Goal: Information Seeking & Learning: Learn about a topic

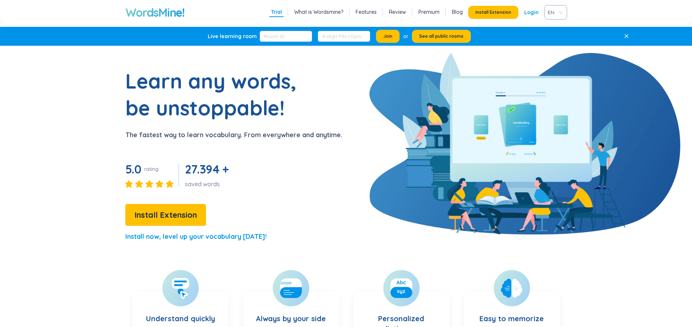
click at [559, 12] on span "EN" at bounding box center [554, 12] width 13 height 11
click at [559, 40] on div "VIE" at bounding box center [556, 40] width 14 height 8
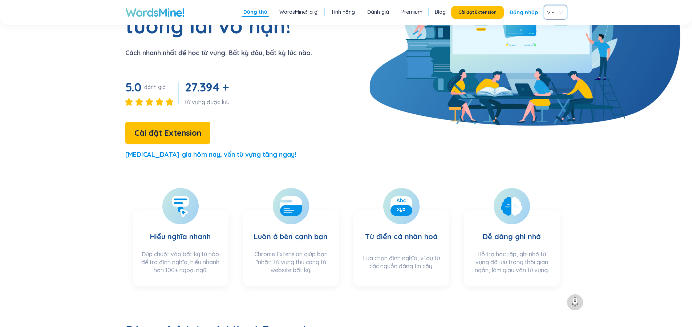
scroll to position [254, 0]
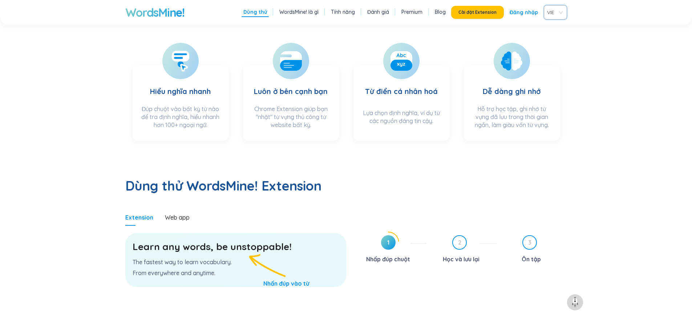
click at [239, 240] on h3 "Learn any words, be unstoppable!" at bounding box center [236, 246] width 206 height 13
click at [231, 258] on p "The fastest way to learn vocabulary." at bounding box center [236, 262] width 206 height 8
click at [375, 235] on div "1 Nhấp đúp chuột" at bounding box center [392, 250] width 70 height 30
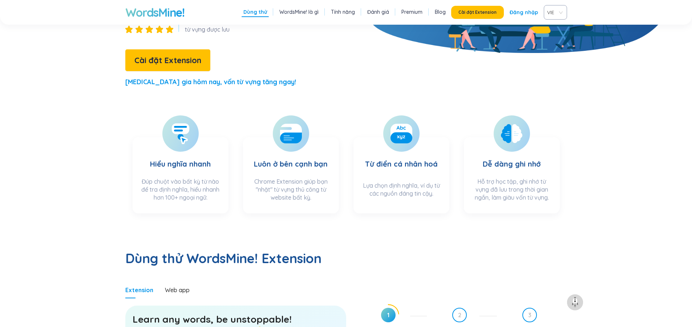
scroll to position [145, 0]
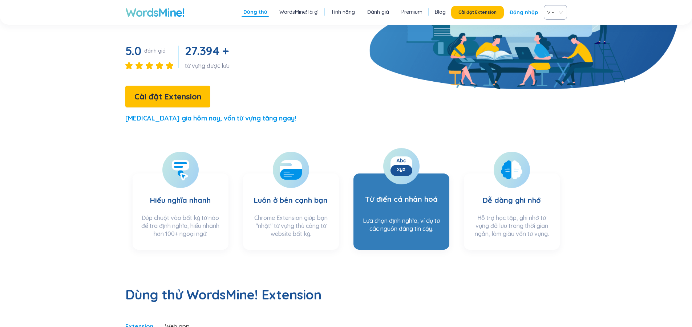
click at [400, 152] on div at bounding box center [401, 166] width 36 height 36
click at [387, 180] on h3 "Từ điển cá nhân hoá" at bounding box center [401, 196] width 73 height 33
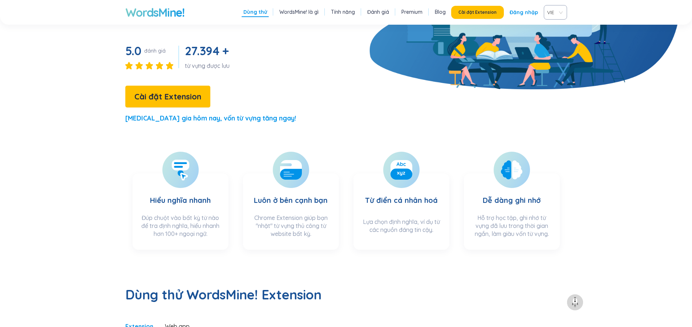
scroll to position [218, 0]
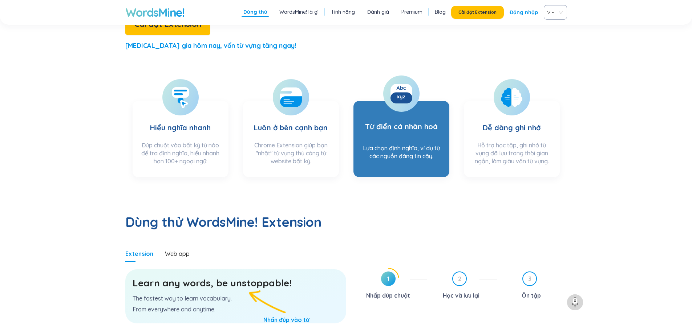
click at [415, 107] on h3 "Từ điển cá nhân hoá" at bounding box center [401, 123] width 73 height 33
click at [396, 92] on rect at bounding box center [402, 97] width 22 height 11
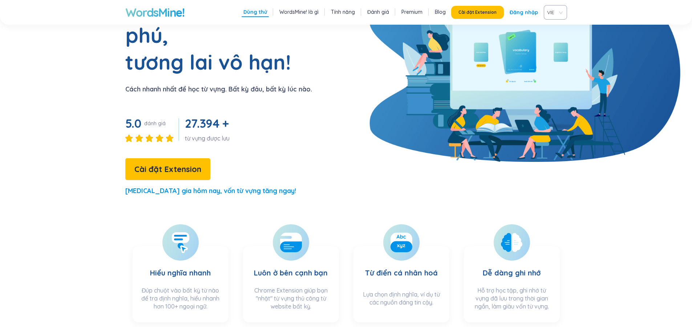
scroll to position [0, 0]
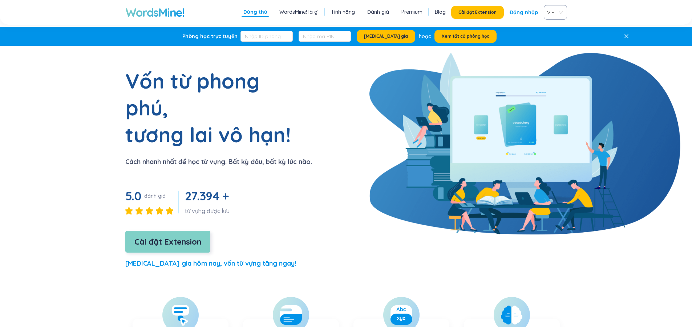
click at [167, 236] on span "Cài đặt Extension" at bounding box center [167, 242] width 67 height 13
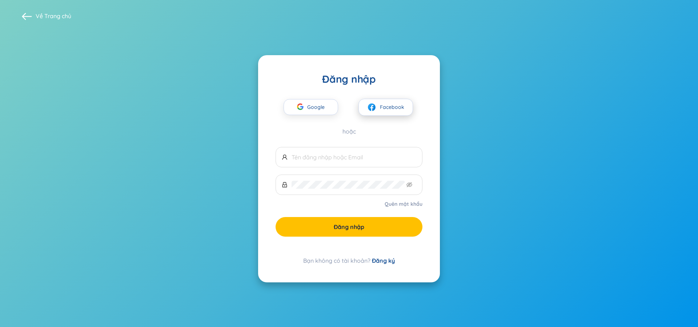
click at [374, 107] on img at bounding box center [371, 107] width 9 height 9
click at [376, 106] on img at bounding box center [371, 107] width 9 height 9
click at [377, 111] on button "Facebook" at bounding box center [385, 107] width 54 height 17
click at [385, 103] on span "Facebook" at bounding box center [392, 107] width 24 height 8
click at [377, 106] on button "Facebook" at bounding box center [385, 107] width 54 height 17
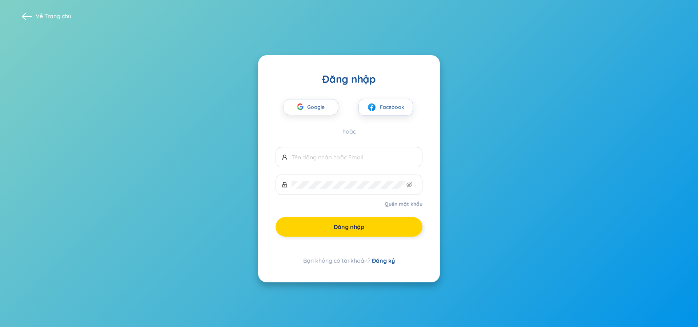
click at [381, 229] on button "Đăng nhập" at bounding box center [348, 227] width 147 height 20
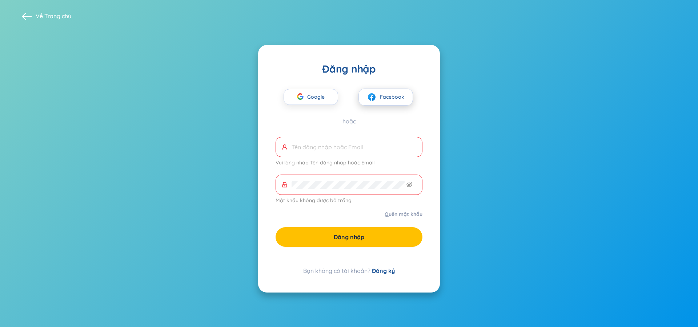
click at [380, 97] on span "Facebook" at bounding box center [392, 97] width 24 height 8
click at [362, 100] on button "Facebook" at bounding box center [385, 97] width 54 height 17
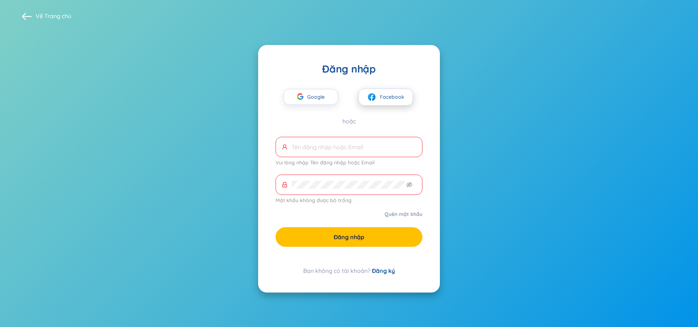
click at [362, 100] on button "Facebook" at bounding box center [385, 97] width 54 height 17
click at [351, 151] on span at bounding box center [348, 147] width 147 height 20
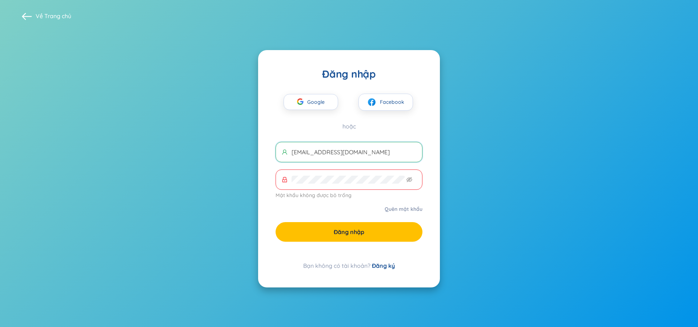
type input "tranthecamphulam@gmail.com"
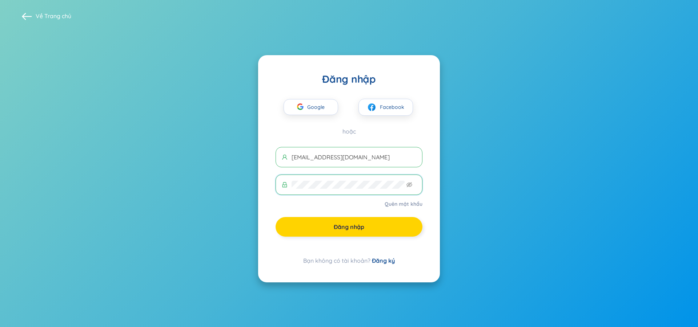
click at [386, 227] on button "Đăng nhập" at bounding box center [348, 227] width 147 height 20
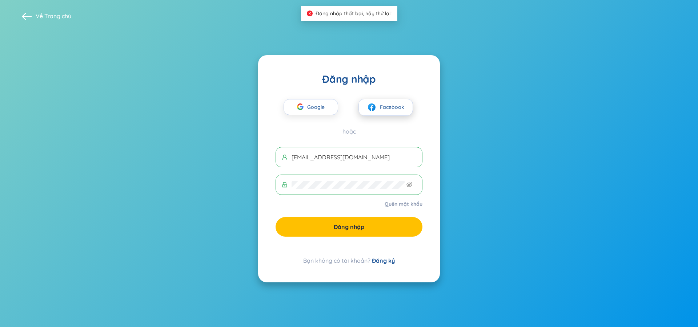
click at [384, 111] on button "Facebook" at bounding box center [385, 107] width 54 height 17
click at [383, 261] on link "Đăng ký" at bounding box center [383, 260] width 23 height 7
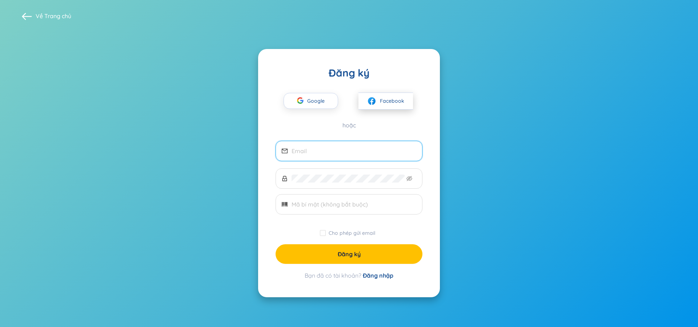
click at [386, 98] on span "Facebook" at bounding box center [392, 101] width 24 height 8
click at [349, 150] on input "email" at bounding box center [353, 151] width 125 height 8
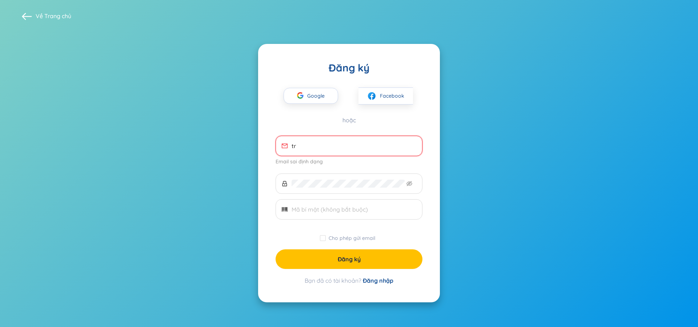
type input "tra"
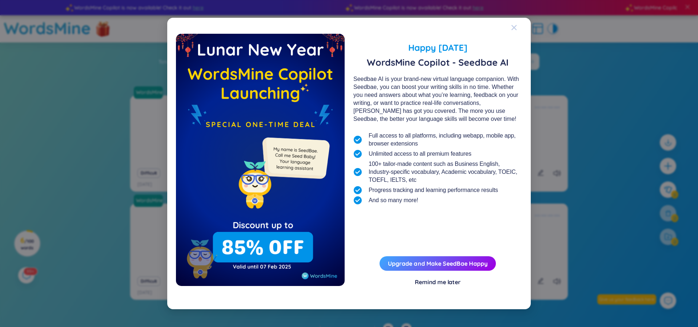
click at [512, 24] on div "Close" at bounding box center [514, 28] width 6 height 20
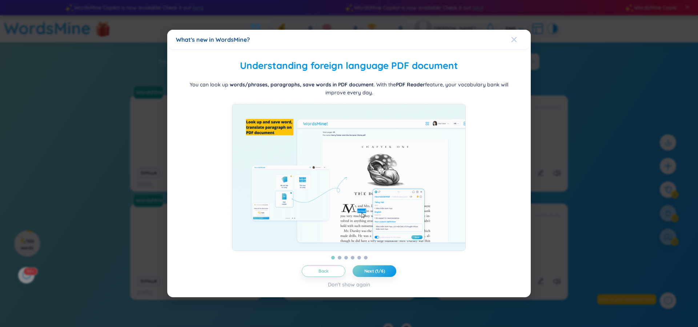
click at [514, 37] on icon "Close" at bounding box center [514, 40] width 6 height 6
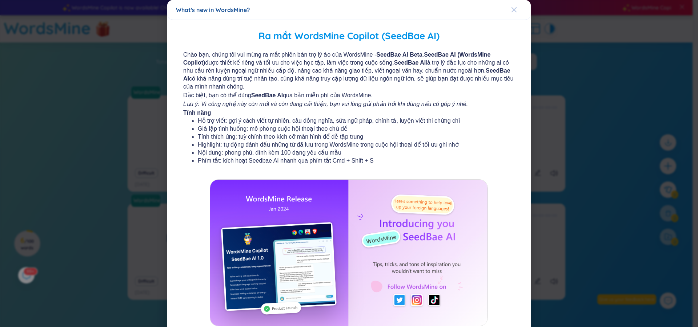
click at [511, 11] on icon "Close" at bounding box center [514, 10] width 6 height 6
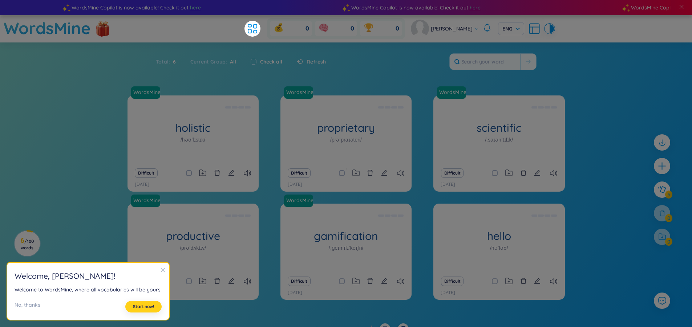
click at [147, 307] on span "Start now!" at bounding box center [143, 307] width 21 height 6
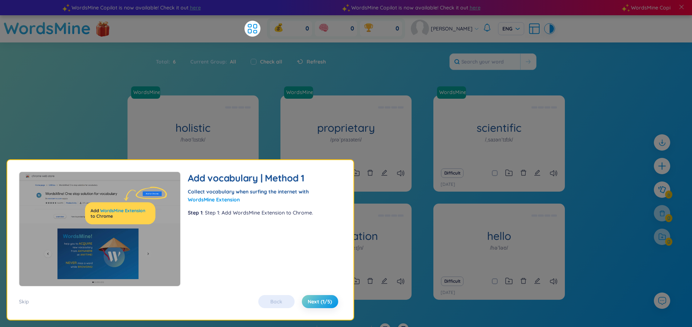
click at [282, 304] on div "Back Next (1/5)" at bounding box center [298, 301] width 87 height 13
click at [325, 305] on span "Next (1/5)" at bounding box center [320, 301] width 24 height 7
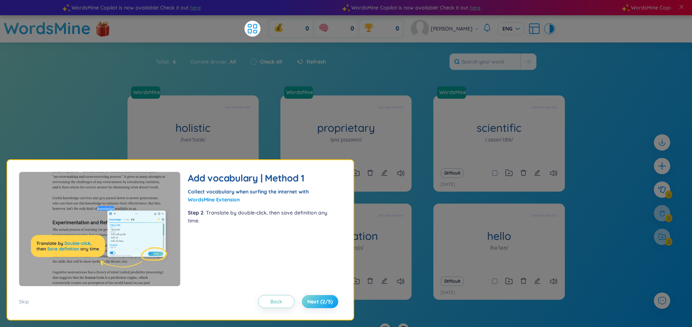
click at [324, 303] on span "Next (2/5)" at bounding box center [319, 301] width 25 height 7
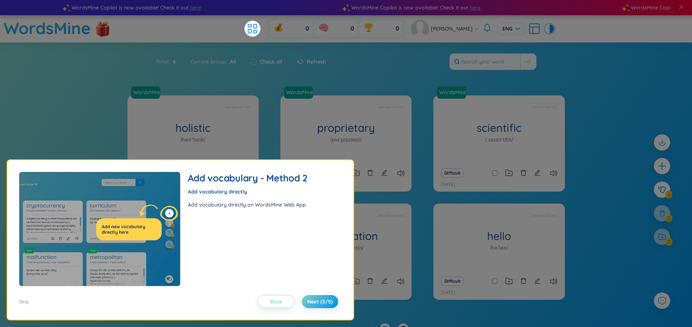
click at [275, 303] on span "Back" at bounding box center [276, 301] width 12 height 7
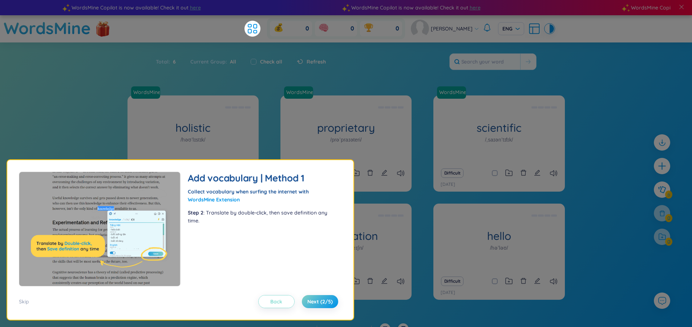
click at [279, 303] on span "Back" at bounding box center [276, 301] width 12 height 7
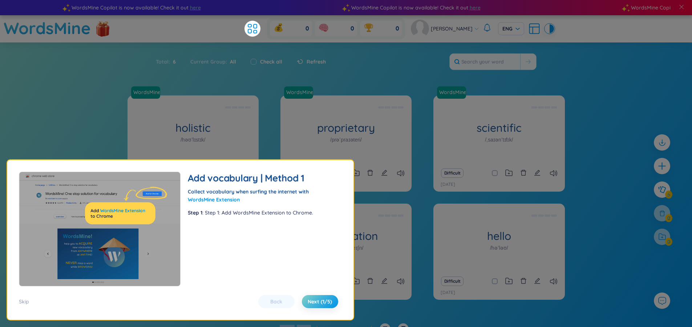
click at [279, 303] on div "Back Next (1/5)" at bounding box center [298, 301] width 87 height 13
click at [331, 304] on span "Next (1/5)" at bounding box center [320, 301] width 24 height 7
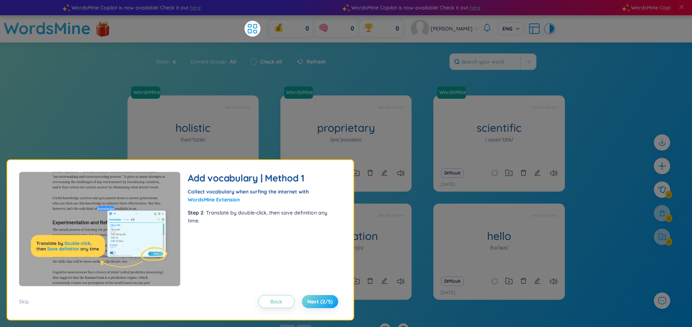
click at [331, 304] on span "Next (2/5)" at bounding box center [319, 301] width 25 height 7
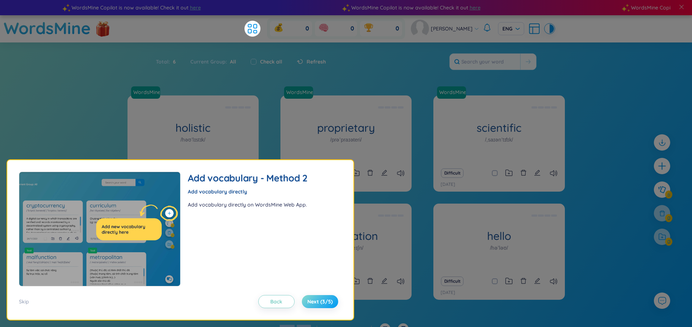
click at [328, 304] on span "Next (3/5)" at bounding box center [319, 301] width 25 height 7
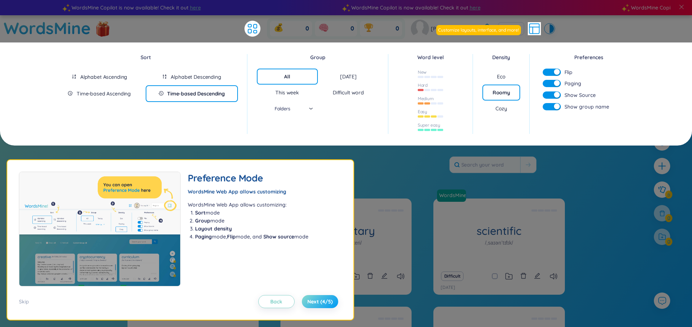
click at [328, 304] on span "Next (4/5)" at bounding box center [319, 301] width 25 height 7
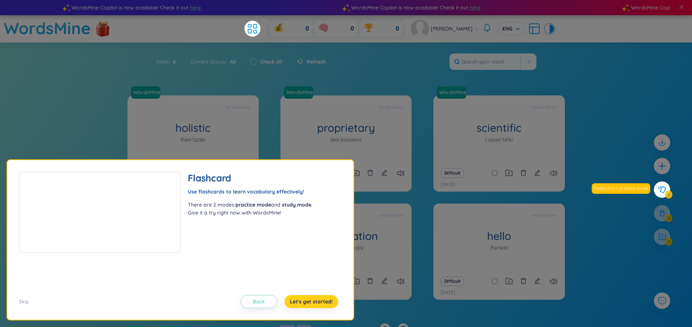
click at [328, 304] on span "Let's get started!" at bounding box center [311, 301] width 43 height 7
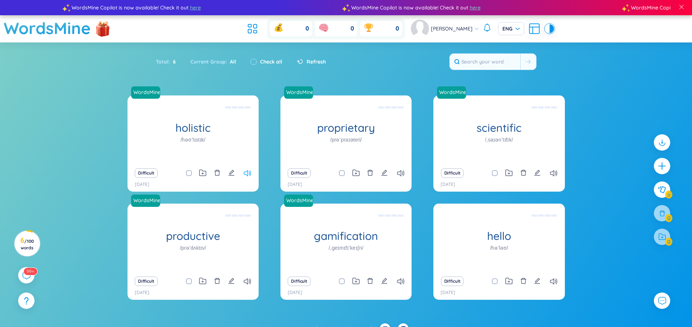
click at [244, 173] on icon at bounding box center [247, 173] width 7 height 6
click at [249, 173] on icon at bounding box center [247, 173] width 7 height 6
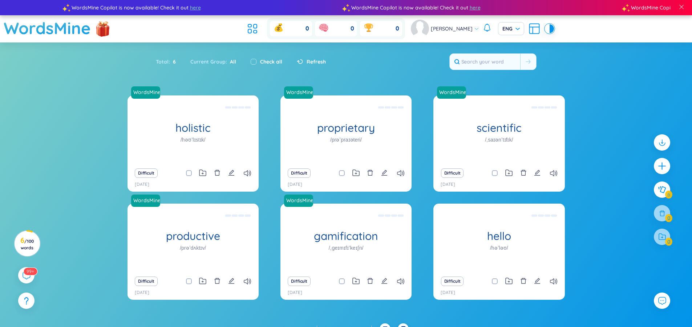
scroll to position [11, 0]
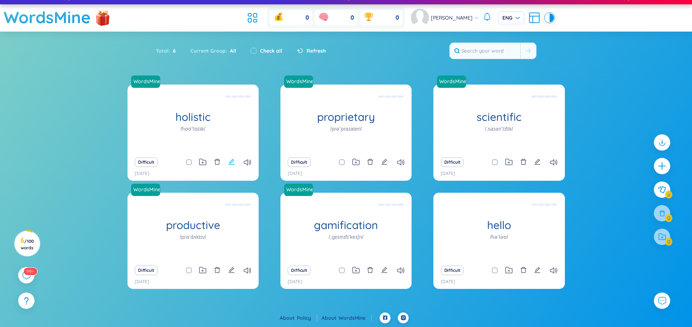
click at [231, 162] on icon "edit" at bounding box center [231, 162] width 7 height 7
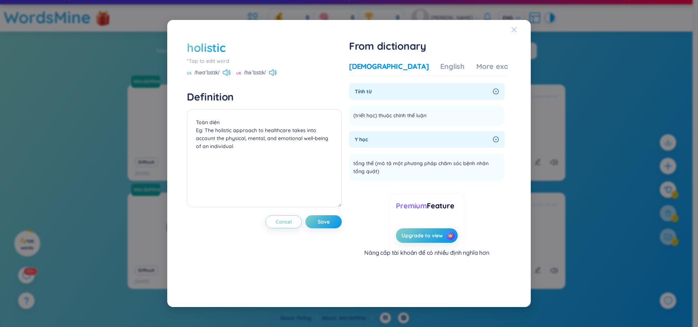
click at [512, 30] on icon "Close" at bounding box center [514, 30] width 6 height 6
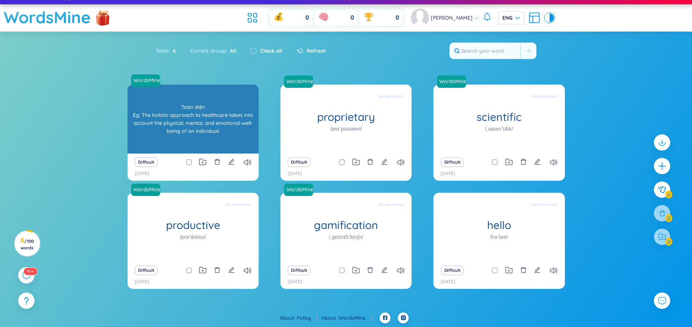
click at [176, 116] on div "Toàn diện Eg: The holistic approach to healthcare takes into account the physic…" at bounding box center [193, 118] width 124 height 65
drag, startPoint x: 195, startPoint y: 117, endPoint x: 171, endPoint y: 117, distance: 23.6
click at [171, 117] on div "Toàn diện Eg: The holistic approach to healthcare takes into account the physic…" at bounding box center [193, 118] width 124 height 65
click at [193, 134] on div "Toàn diện Eg: The holistic approach to healthcare takes into account the physic…" at bounding box center [193, 118] width 124 height 65
drag, startPoint x: 143, startPoint y: 113, endPoint x: 236, endPoint y: 131, distance: 95.3
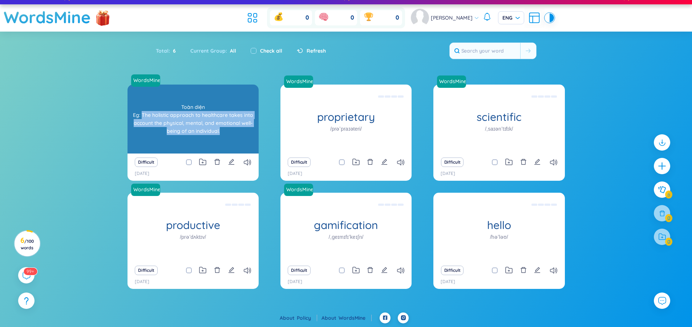
click at [236, 131] on div "Toàn diện Eg: The holistic approach to healthcare takes into account the physic…" at bounding box center [193, 118] width 124 height 65
copy div "The holistic approach to healthcare takes into account the physical, mental, an…"
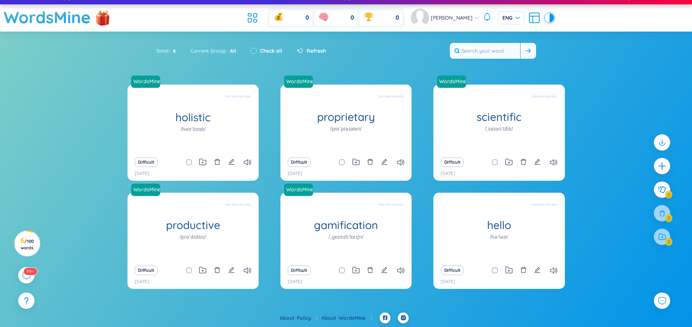
click at [481, 51] on input "text" at bounding box center [485, 51] width 70 height 16
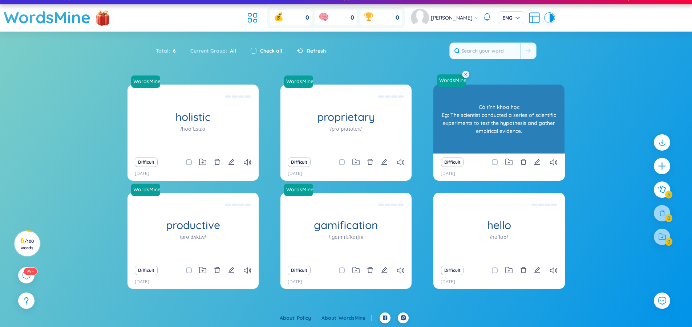
paste input "The holistic approach to healthcare takes into account the physical, mental, an…"
type input "The holistic approach to healthcare takes into account the physical, mental, an…"
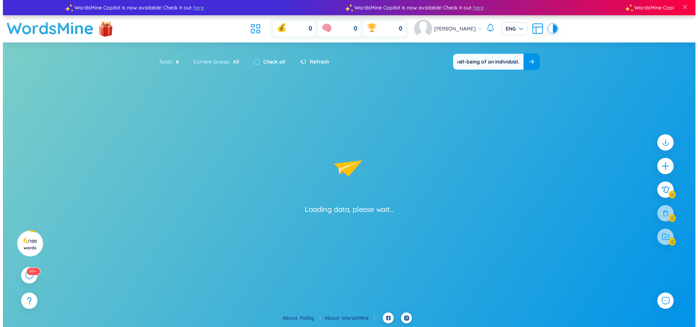
scroll to position [0, 0]
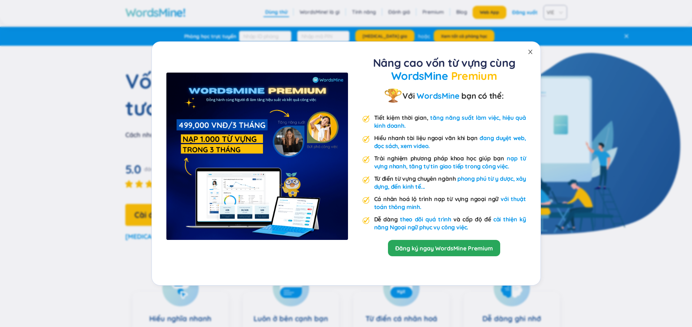
click at [530, 49] on icon "close" at bounding box center [530, 52] width 6 height 6
click at [530, 50] on icon "close" at bounding box center [530, 52] width 6 height 6
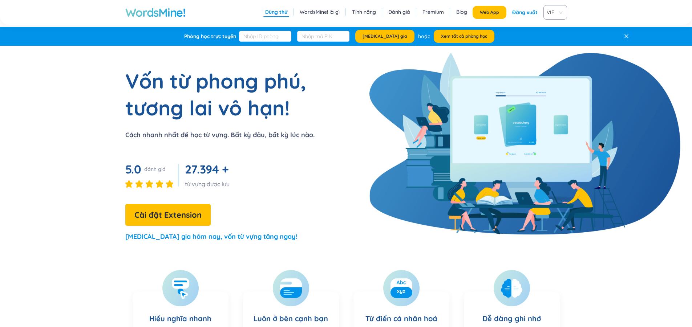
click at [670, 37] on div "Phòng học trực tuyến Tham gia hoặc Xem tất cả phòng học" at bounding box center [346, 36] width 692 height 19
click at [521, 10] on div "Đăng xuất" at bounding box center [524, 12] width 25 height 13
click at [508, 16] on div "Cài đặt Extension Đăng nhập" at bounding box center [498, 12] width 90 height 13
click at [514, 14] on link "Đăng nhập" at bounding box center [524, 12] width 27 height 13
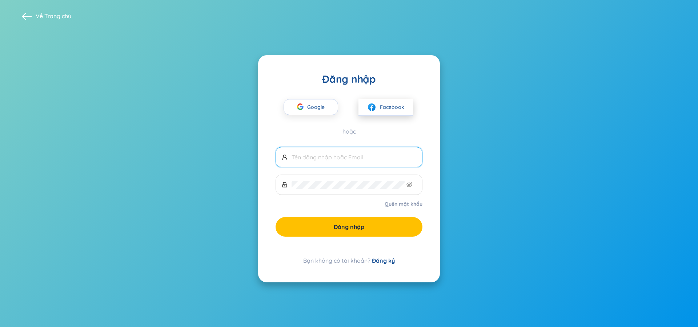
click at [395, 101] on button "Facebook" at bounding box center [385, 107] width 54 height 17
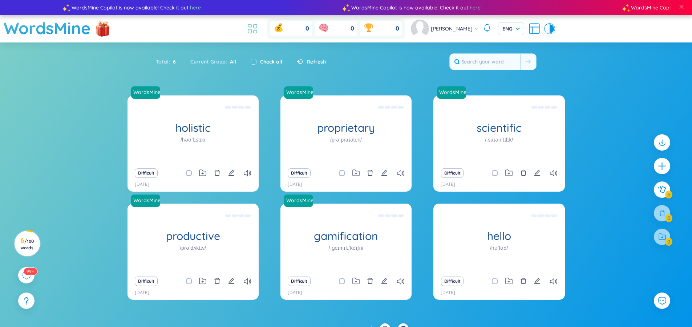
click at [257, 28] on icon at bounding box center [255, 26] width 3 height 4
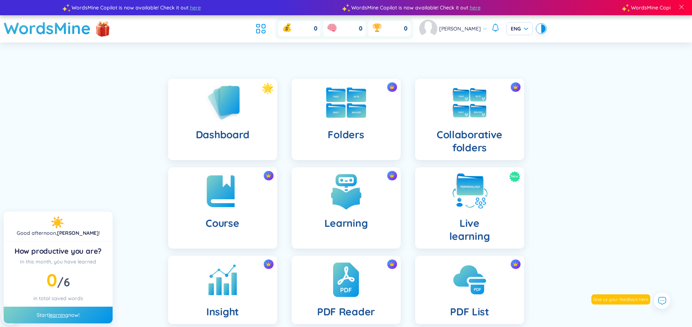
click at [353, 127] on div "Folders" at bounding box center [346, 119] width 109 height 81
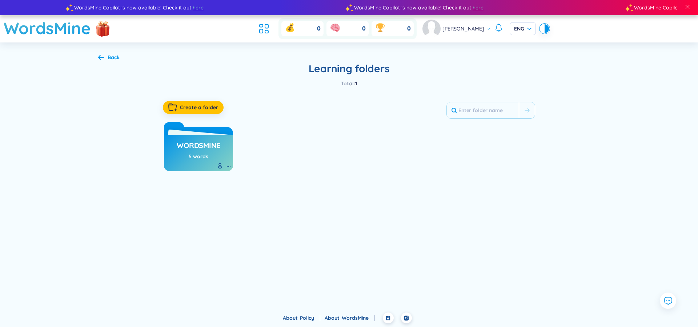
click at [99, 59] on icon at bounding box center [101, 56] width 6 height 5
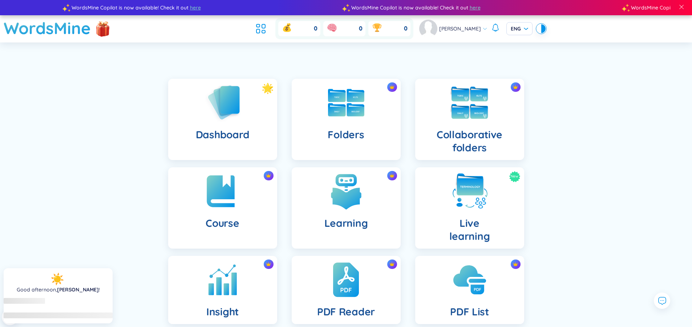
click at [461, 127] on div "Collaborative folders" at bounding box center [469, 119] width 109 height 81
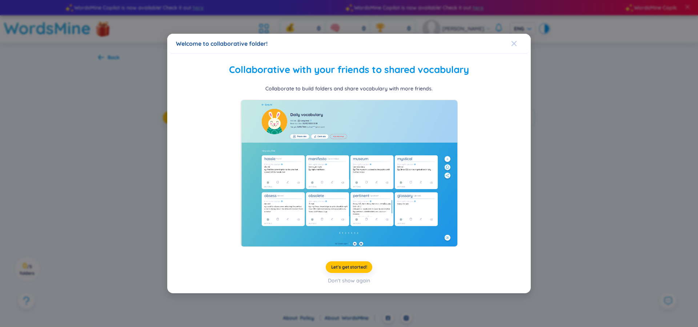
click at [518, 45] on span "Close" at bounding box center [521, 44] width 20 height 20
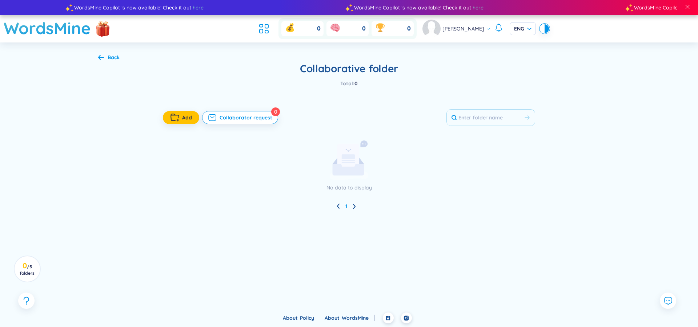
click at [100, 55] on icon at bounding box center [101, 57] width 6 height 5
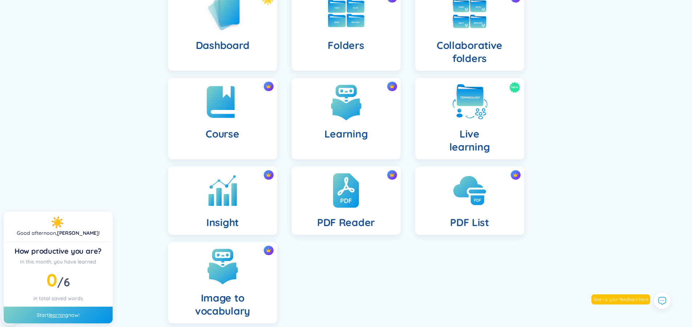
scroll to position [17, 0]
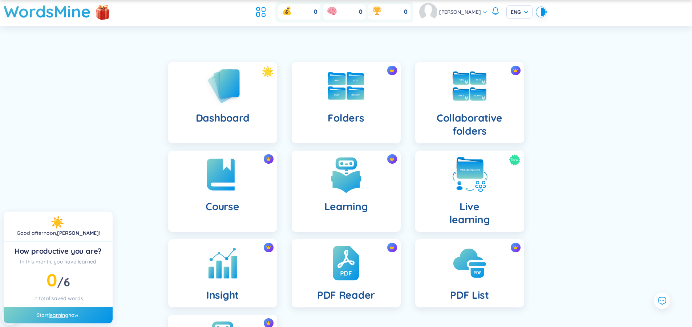
click at [258, 124] on div "Dashboard" at bounding box center [222, 102] width 109 height 81
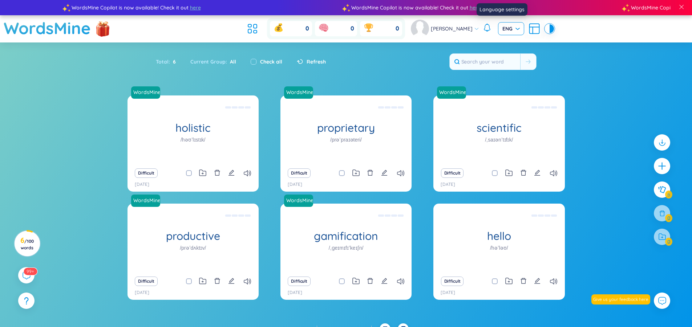
drag, startPoint x: 505, startPoint y: 25, endPoint x: 505, endPoint y: 32, distance: 6.5
click at [505, 26] on span "ENG" at bounding box center [510, 28] width 17 height 7
click at [503, 47] on div "VIE" at bounding box center [501, 44] width 17 height 8
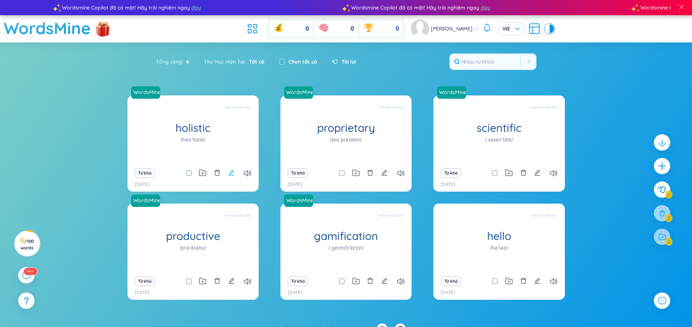
click at [233, 175] on icon "edit" at bounding box center [231, 173] width 7 height 7
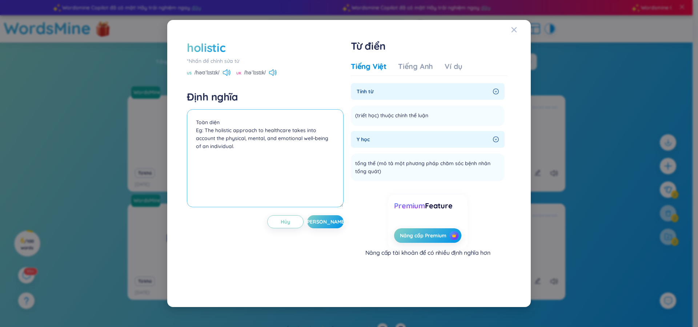
drag, startPoint x: 203, startPoint y: 132, endPoint x: 317, endPoint y: 168, distance: 119.4
click at [317, 168] on textarea "Toàn diện Eg: The holistic approach to healthcare takes into account the physic…" at bounding box center [265, 158] width 157 height 98
click at [306, 181] on textarea "Toàn diện Eg: The holistic approach to healthcare takes into account the physic…" at bounding box center [265, 158] width 157 height 98
click at [273, 173] on textarea "Toàn diện Eg: The holistic approach to healthcare takes into account the physic…" at bounding box center [265, 158] width 157 height 98
drag, startPoint x: 238, startPoint y: 126, endPoint x: 210, endPoint y: 146, distance: 33.6
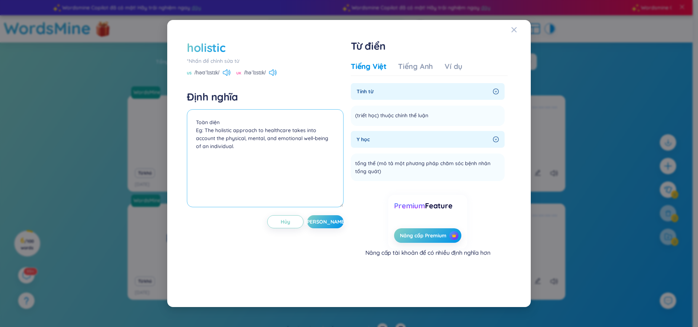
click at [214, 161] on textarea "Toàn diện Eg: The holistic approach to healthcare takes into account the physic…" at bounding box center [265, 158] width 157 height 98
drag, startPoint x: 208, startPoint y: 132, endPoint x: 294, endPoint y: 156, distance: 89.6
click at [294, 156] on textarea "Toàn diện Eg: The holistic approach to healthcare takes into account the physic…" at bounding box center [265, 158] width 157 height 98
drag, startPoint x: 294, startPoint y: 135, endPoint x: 274, endPoint y: 150, distance: 25.4
click at [274, 150] on textarea "Toàn diện Eg: The holistic approach to healthcare takes into account the physic…" at bounding box center [265, 158] width 157 height 98
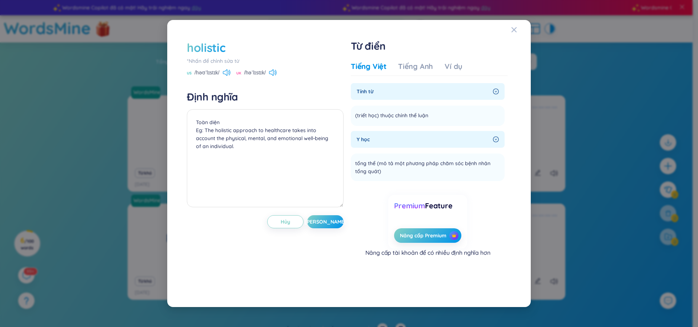
click at [493, 92] on icon "right-circle" at bounding box center [496, 92] width 6 height 6
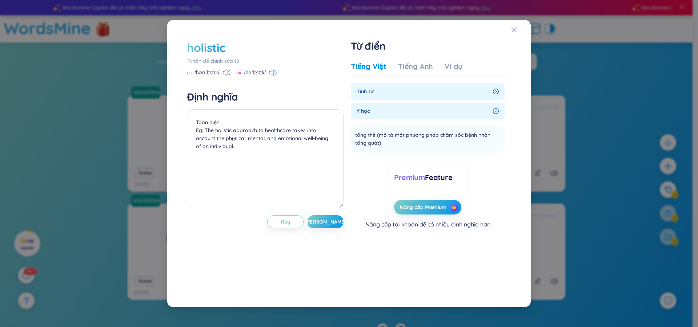
click at [493, 92] on icon "right-circle" at bounding box center [496, 92] width 6 height 6
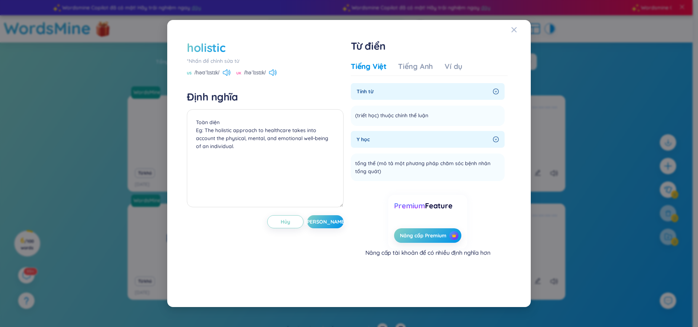
click at [496, 145] on div "Y học" at bounding box center [428, 139] width 154 height 17
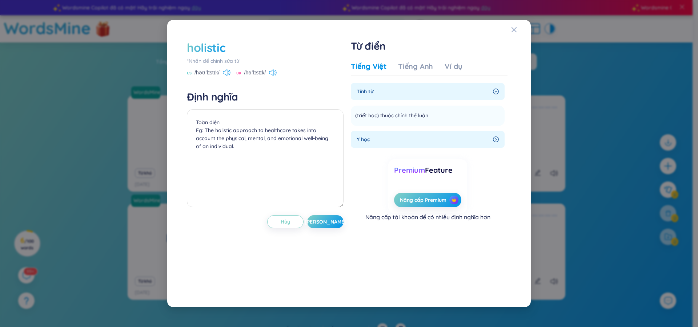
click at [510, 30] on div "holistic *Nhấn để chỉnh sửa từ US /həʊˈlɪstɪk/ UK /həˈlɪstɪk/ Định nghĩa Toàn d…" at bounding box center [349, 164] width 346 height 270
click at [514, 27] on div "Close" at bounding box center [514, 30] width 6 height 20
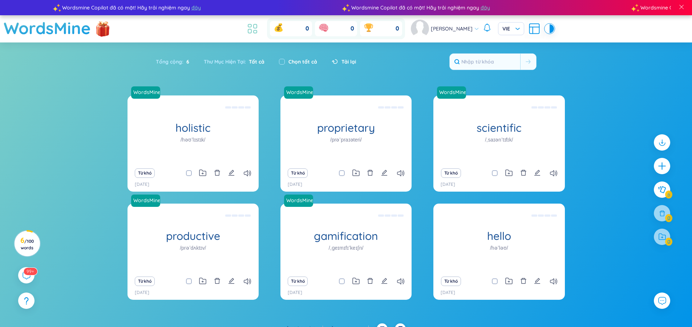
click at [264, 28] on ul at bounding box center [254, 29] width 20 height 16
click at [259, 29] on icon at bounding box center [252, 28] width 13 height 13
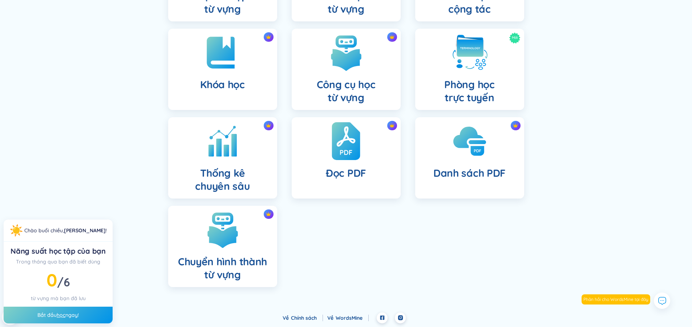
scroll to position [66, 0]
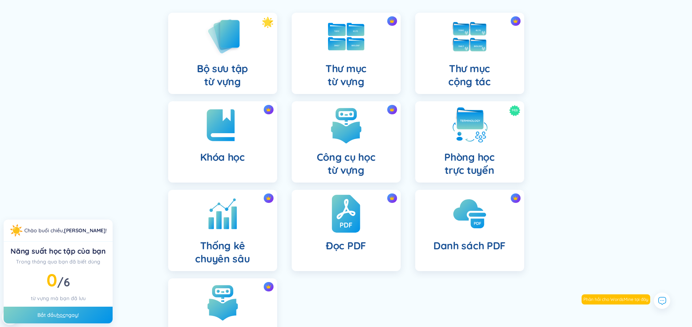
click at [354, 244] on h4 "Đọc PDF" at bounding box center [346, 245] width 40 height 13
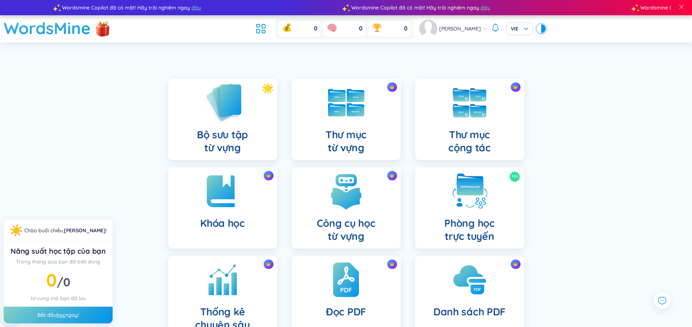
click at [245, 112] on div "Bộ sưu tập từ vựng" at bounding box center [222, 119] width 109 height 81
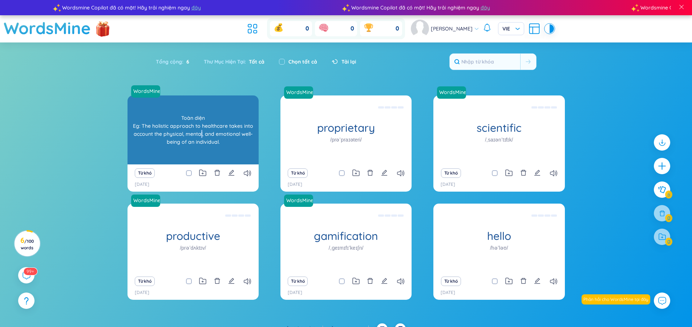
click at [199, 135] on div "Toàn diện Eg: The holistic approach to healthcare takes into account the physic…" at bounding box center [193, 129] width 124 height 65
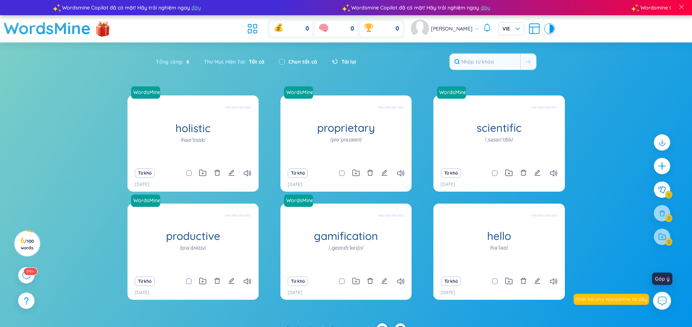
click at [664, 300] on icon at bounding box center [664, 300] width 0 height 0
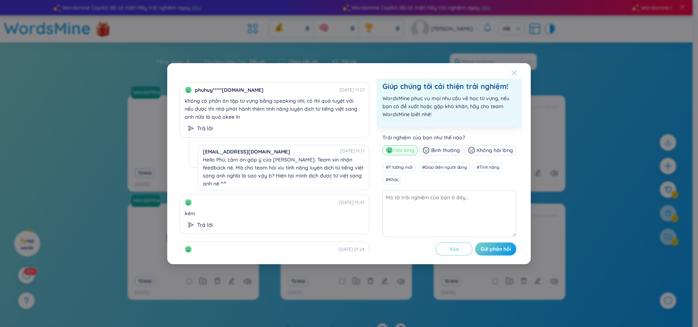
click at [513, 69] on div "Close" at bounding box center [514, 73] width 6 height 20
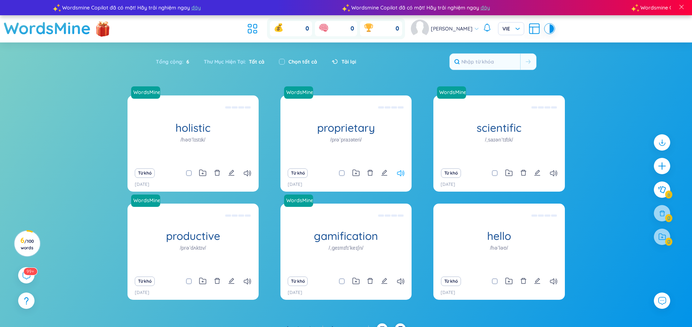
click at [402, 175] on icon at bounding box center [400, 173] width 7 height 6
click at [298, 175] on button "Từ khó" at bounding box center [298, 173] width 20 height 9
click at [28, 275] on sup "99+" at bounding box center [30, 271] width 15 height 8
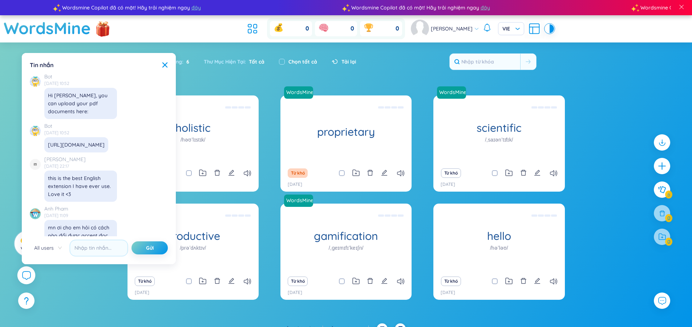
scroll to position [8343, 0]
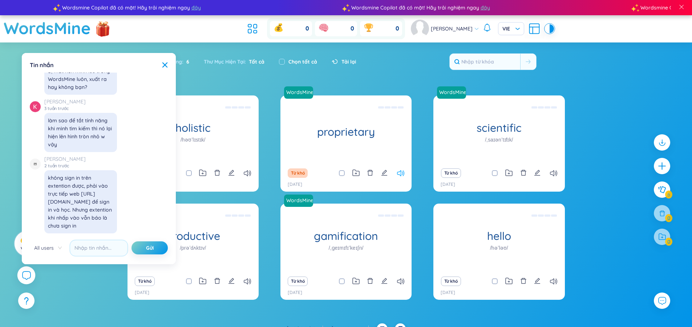
click at [398, 173] on icon at bounding box center [400, 173] width 7 height 6
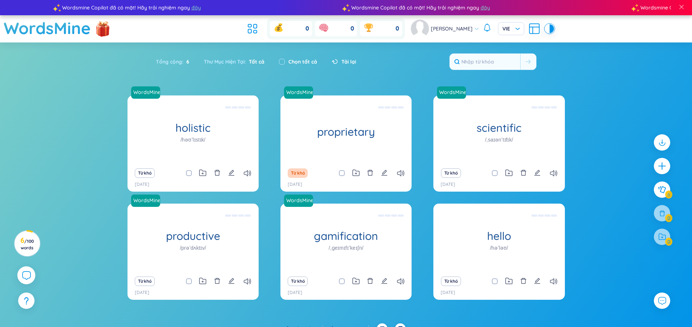
click at [551, 169] on div "Từ khó" at bounding box center [499, 173] width 124 height 10
click at [554, 174] on icon at bounding box center [553, 173] width 7 height 6
click at [664, 170] on icon "plus" at bounding box center [662, 166] width 10 height 10
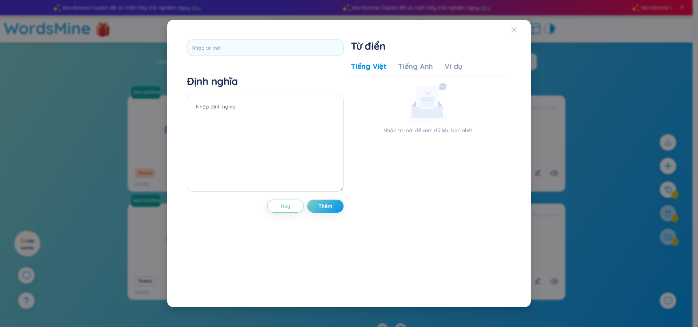
click at [516, 28] on icon "Close" at bounding box center [513, 29] width 5 height 5
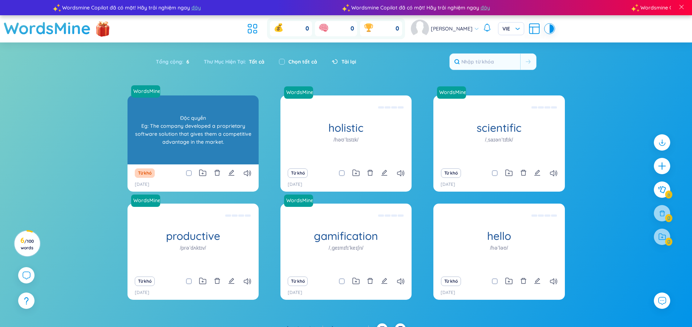
click at [191, 141] on h1 "/prəˈpraɪəteri/" at bounding box center [193, 140] width 32 height 8
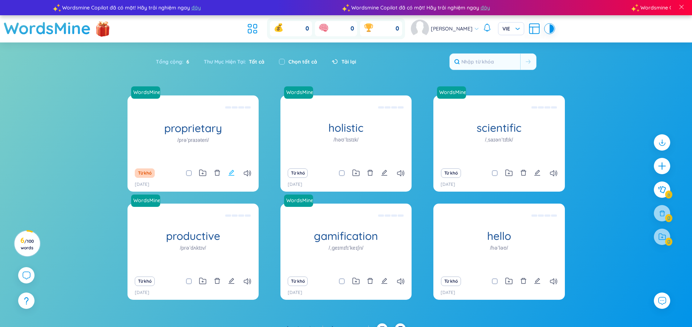
click at [231, 174] on icon "edit" at bounding box center [232, 173] width 6 height 6
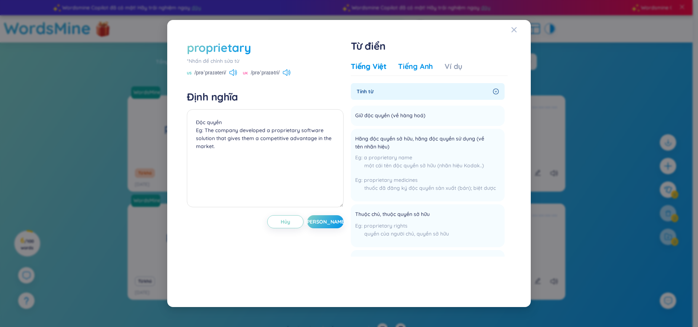
click at [409, 66] on div "Tiếng Anh" at bounding box center [415, 66] width 35 height 10
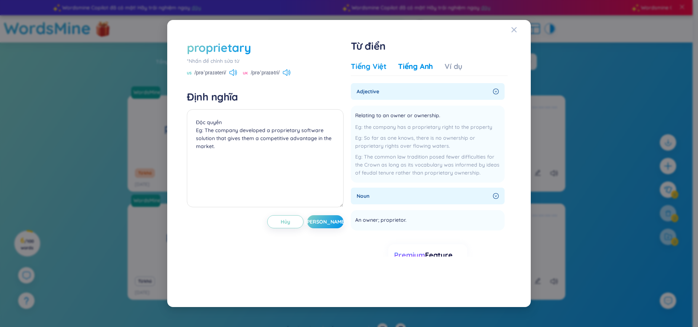
click at [364, 65] on div "Tiếng Việt" at bounding box center [369, 66] width 36 height 10
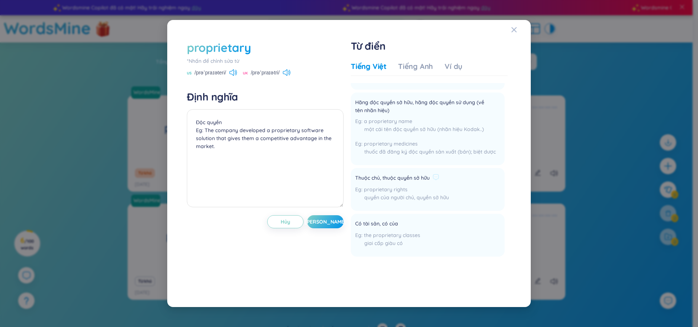
scroll to position [73, 0]
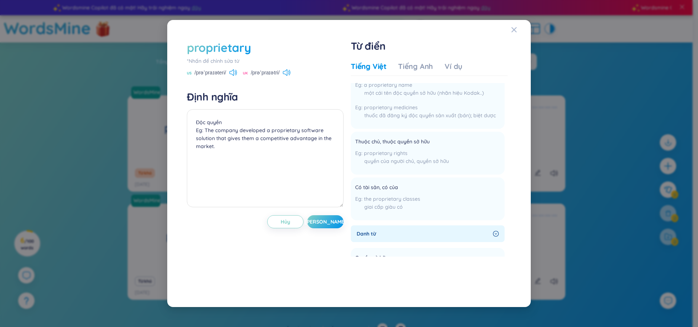
click at [451, 61] on div "Tiếng Việt Tiếng Anh Ví dụ Tính từ [GEOGRAPHIC_DATA] độc quyền (về hàng hoá) Th…" at bounding box center [429, 172] width 157 height 229
click at [452, 65] on div "Ví dụ" at bounding box center [453, 66] width 18 height 10
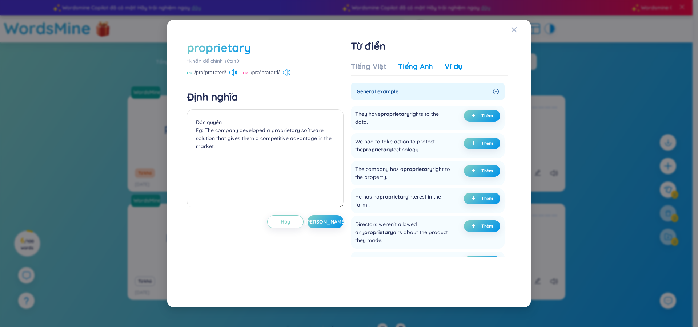
click at [404, 62] on div "Tiếng Anh" at bounding box center [415, 66] width 35 height 10
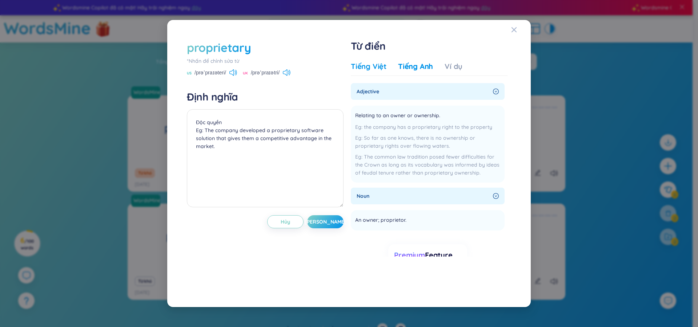
click at [384, 69] on div "Tiếng Việt" at bounding box center [369, 66] width 36 height 10
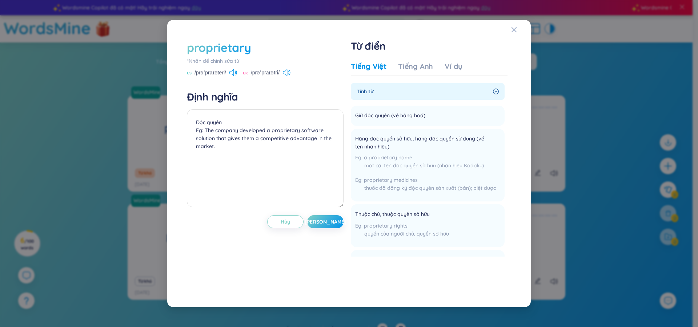
scroll to position [36, 0]
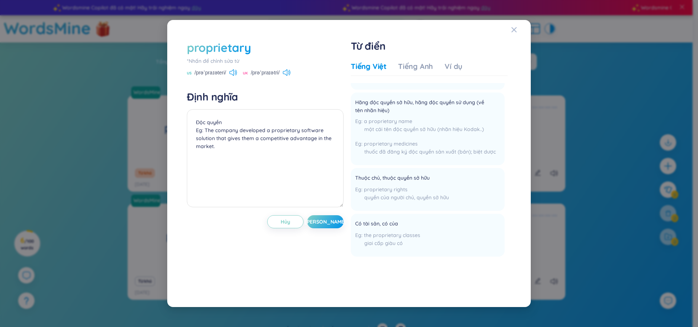
click at [229, 73] on div "US /prəˈpraɪəteri/" at bounding box center [212, 73] width 50 height 7
click at [234, 74] on icon at bounding box center [231, 72] width 4 height 7
click at [327, 225] on span "[PERSON_NAME]" at bounding box center [325, 221] width 42 height 7
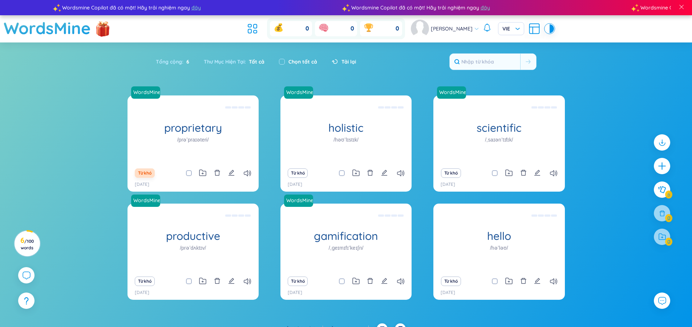
click at [149, 174] on button "Từ khó" at bounding box center [145, 173] width 20 height 9
click at [384, 171] on icon "edit" at bounding box center [384, 173] width 7 height 7
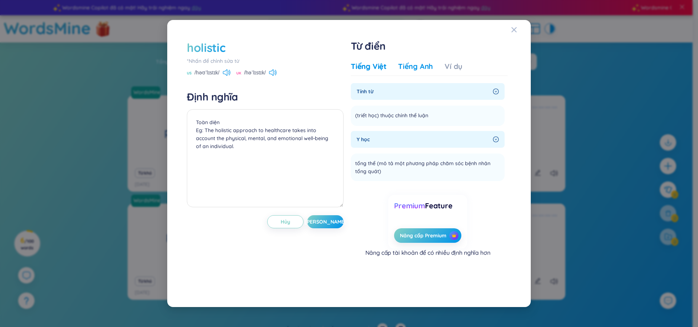
click at [414, 67] on div "Tiếng Anh" at bounding box center [415, 66] width 35 height 10
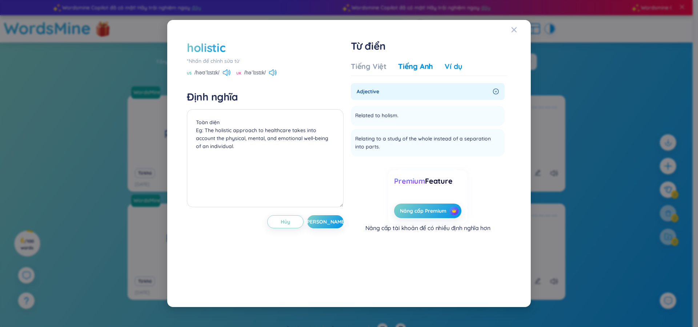
click at [454, 66] on div "Ví dụ" at bounding box center [453, 66] width 18 height 10
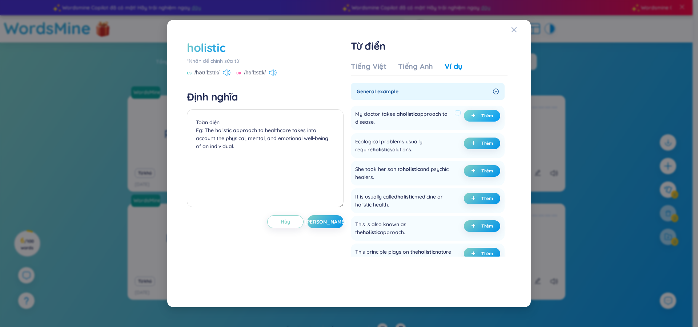
click at [471, 120] on button "Thêm" at bounding box center [482, 116] width 36 height 12
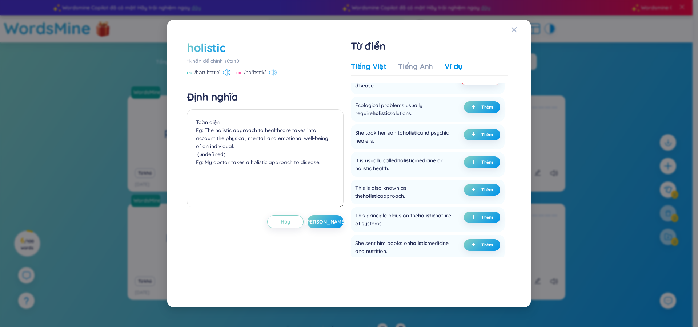
click at [381, 66] on div "Tiếng Việt" at bounding box center [369, 66] width 36 height 10
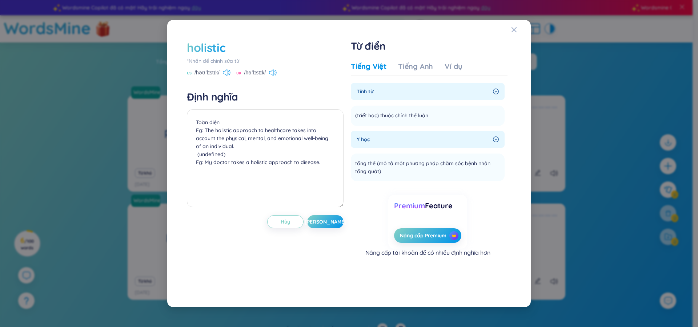
click at [395, 90] on span "Tính từ" at bounding box center [422, 92] width 133 height 8
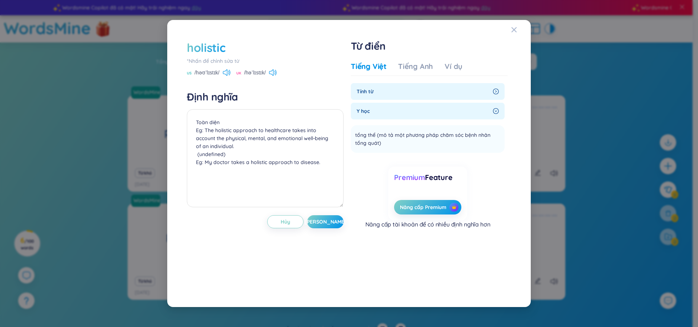
click at [395, 90] on span "Tính từ" at bounding box center [422, 92] width 133 height 8
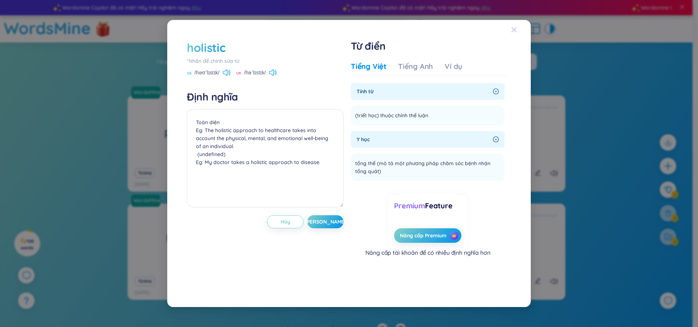
click at [514, 28] on icon "Close" at bounding box center [514, 30] width 6 height 6
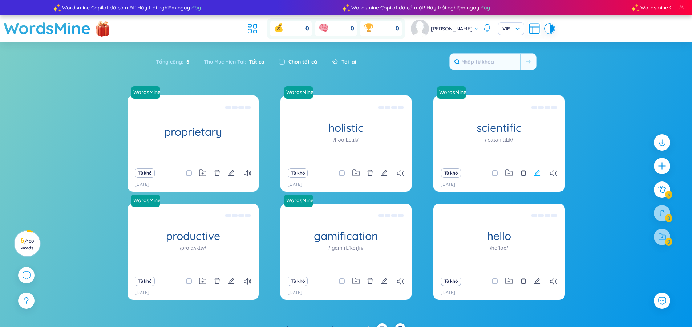
click at [539, 174] on icon "edit" at bounding box center [537, 173] width 7 height 7
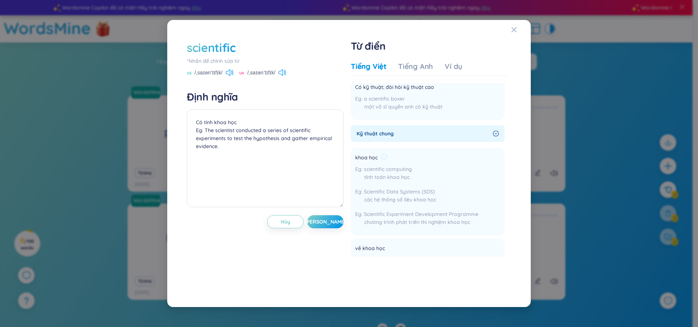
scroll to position [0, 0]
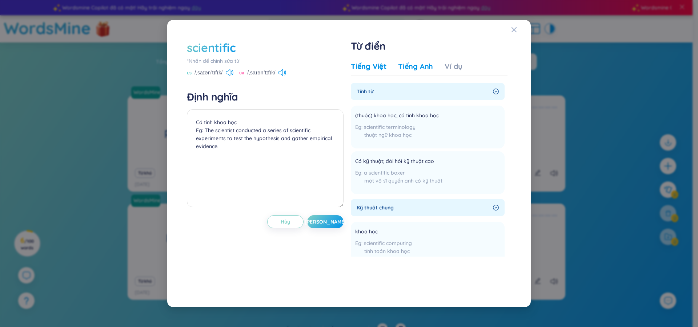
click at [422, 71] on div "Tiếng Anh" at bounding box center [415, 66] width 35 height 10
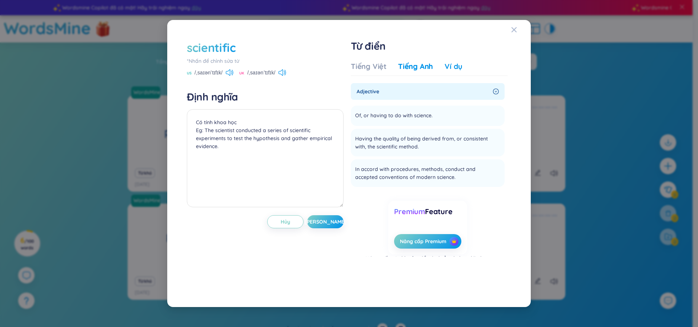
click at [453, 68] on div "Ví dụ" at bounding box center [453, 66] width 18 height 10
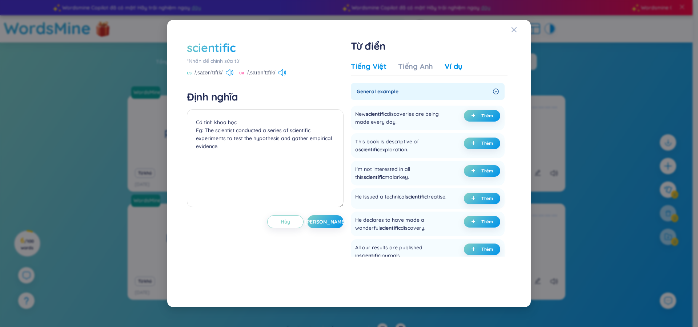
click at [368, 68] on div "Tiếng Việt" at bounding box center [369, 66] width 36 height 10
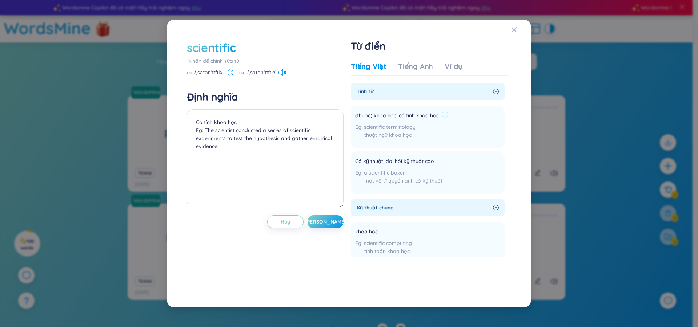
scroll to position [36, 0]
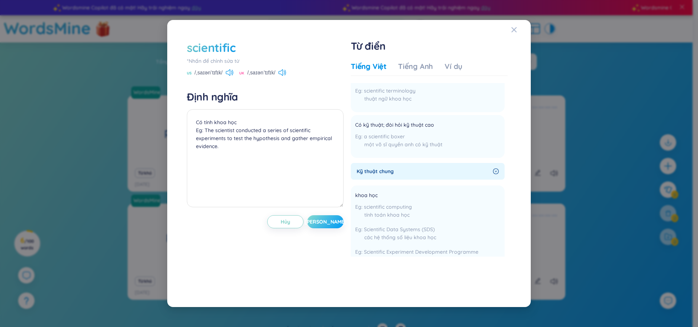
click at [314, 219] on button "[PERSON_NAME]" at bounding box center [325, 221] width 36 height 13
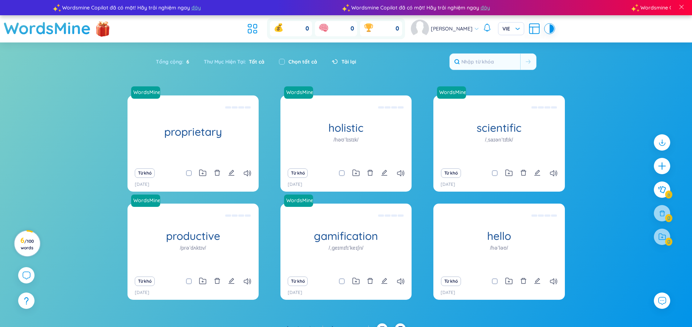
click at [21, 252] on div "6 / 100 words" at bounding box center [27, 246] width 16 height 17
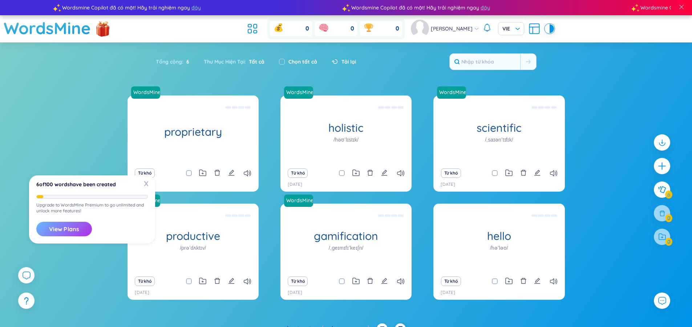
click at [74, 235] on button "View Plans" at bounding box center [64, 229] width 56 height 15
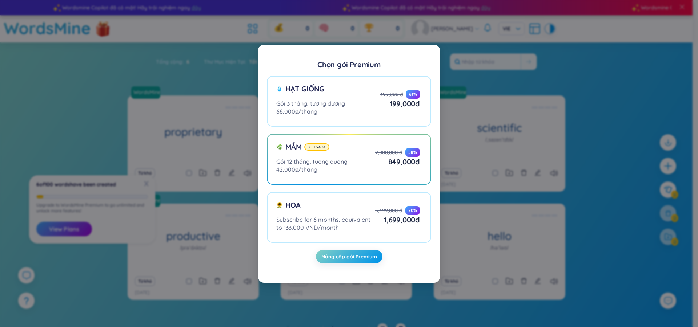
click at [601, 87] on div "Chọn gói Premium Hạt giống Gói 3 tháng, tương đương 66,000₫/tháng 499,000 đ 61 …" at bounding box center [349, 163] width 698 height 327
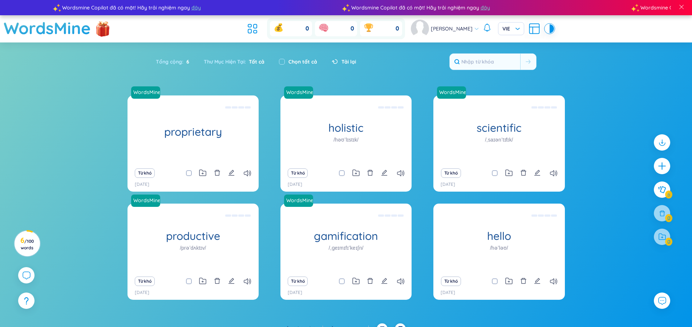
click at [229, 283] on icon "edit" at bounding box center [231, 281] width 7 height 7
type textarea "Đạt hiệu xuât, hiệu quả Eg: She developed a productive routine that allowed her…"
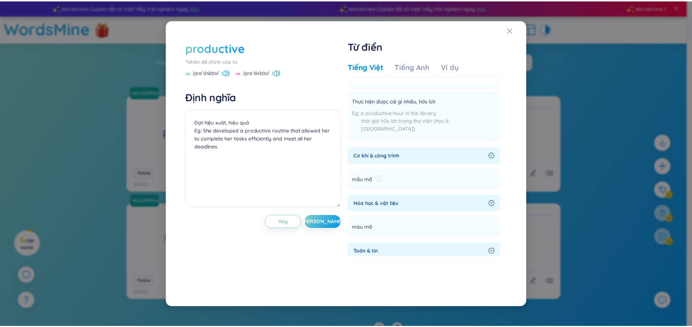
scroll to position [218, 0]
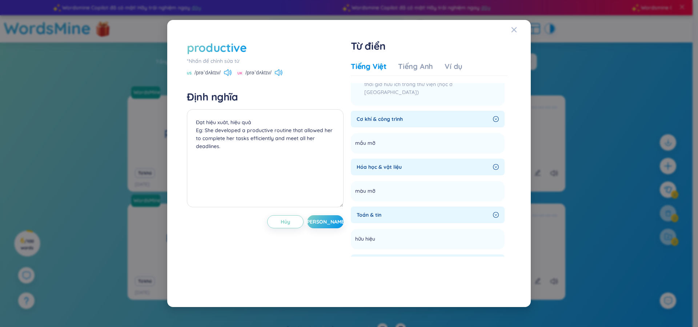
click at [453, 60] on div "Tiếng Việt Tiếng Anh Ví dụ Tính từ Sản xuất productive labour lao động sản xuất…" at bounding box center [429, 172] width 157 height 229
click at [452, 63] on div "Ví dụ" at bounding box center [453, 66] width 18 height 10
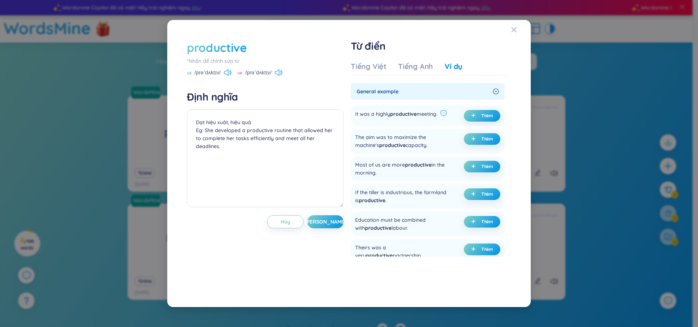
click at [445, 114] on icon at bounding box center [443, 113] width 7 height 7
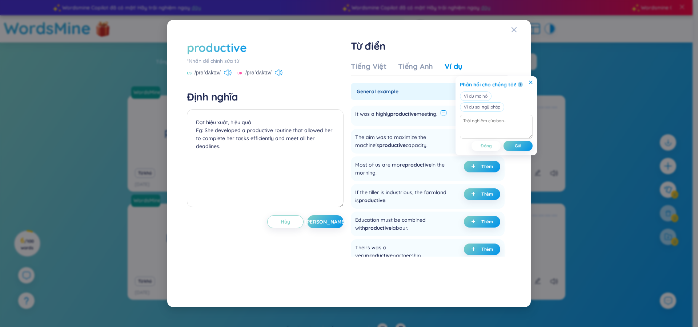
click at [531, 83] on icon at bounding box center [530, 82] width 3 height 3
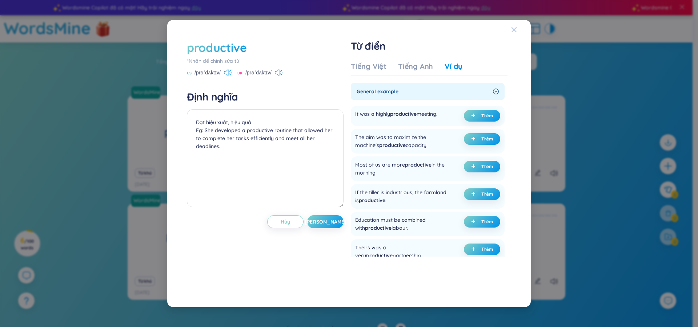
click at [516, 29] on icon "Close" at bounding box center [514, 30] width 6 height 6
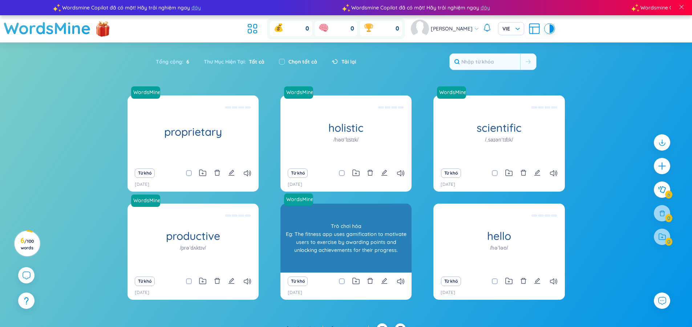
scroll to position [11, 0]
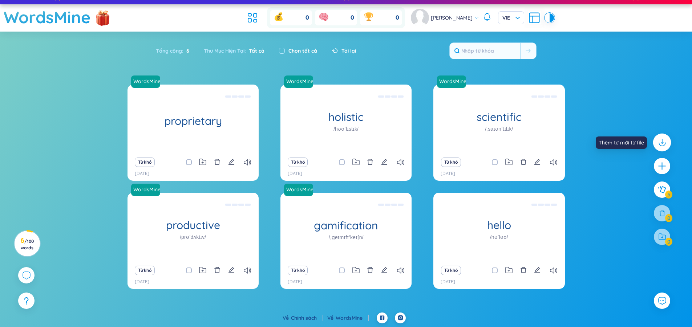
click at [665, 143] on icon at bounding box center [661, 142] width 9 height 9
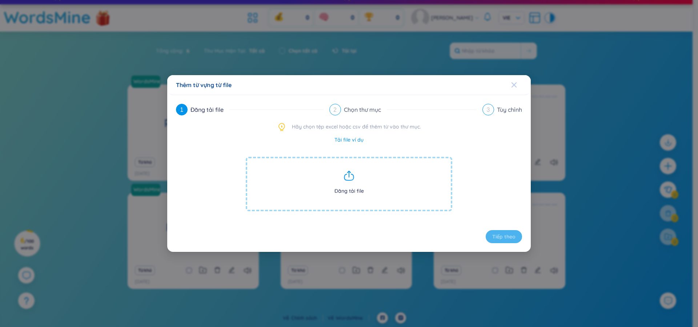
click at [515, 85] on icon "Close" at bounding box center [514, 85] width 6 height 6
